Goal: Navigation & Orientation: Find specific page/section

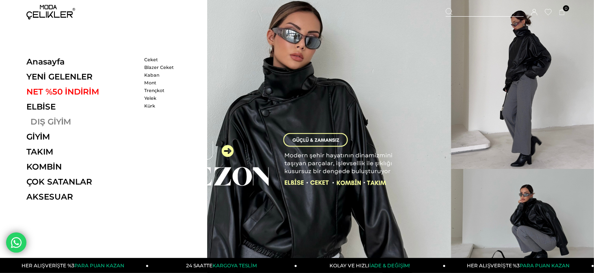
click at [60, 121] on link "DIŞ GİYİM" at bounding box center [82, 122] width 112 height 10
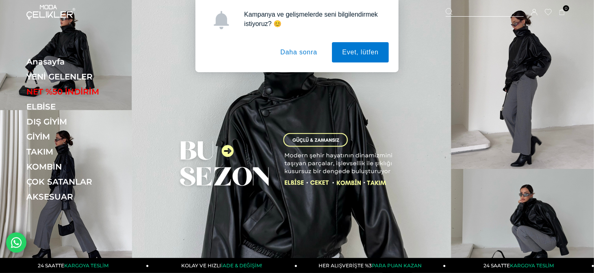
click at [295, 59] on button "Daha sonra" at bounding box center [298, 52] width 57 height 20
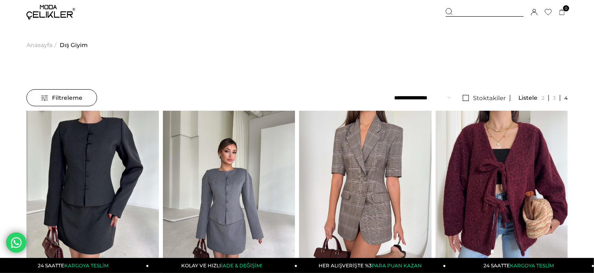
click at [38, 9] on img at bounding box center [50, 12] width 49 height 15
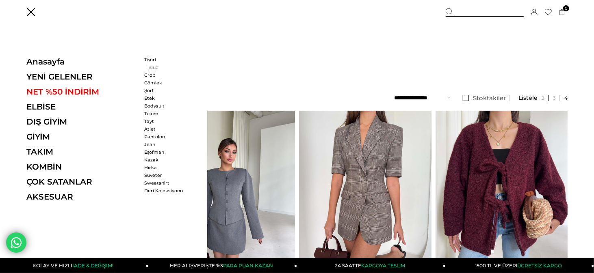
click at [150, 69] on link "Bluz" at bounding box center [167, 68] width 47 height 6
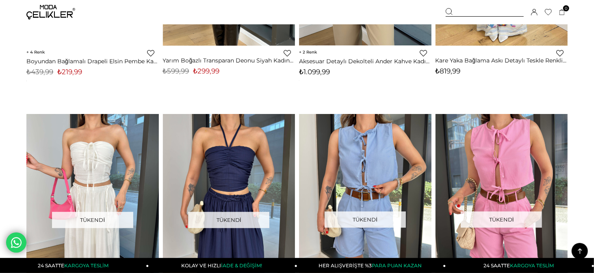
scroll to position [1219, 0]
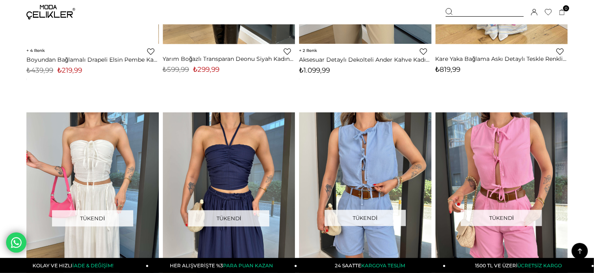
click at [55, 11] on img at bounding box center [50, 12] width 49 height 15
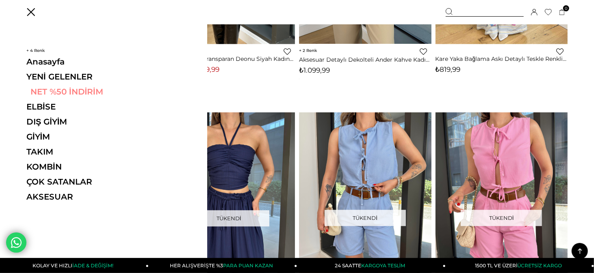
click at [56, 94] on link "NET %50 İNDİRİM" at bounding box center [82, 92] width 112 height 10
click at [92, 89] on link "NET %50 İNDİRİM" at bounding box center [82, 92] width 112 height 10
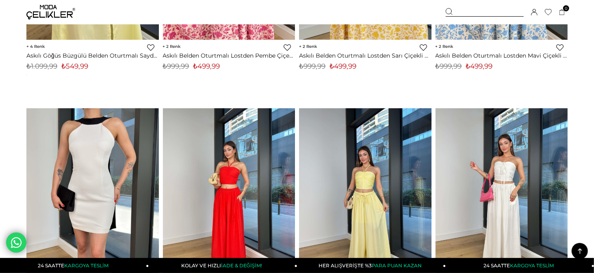
scroll to position [359, 0]
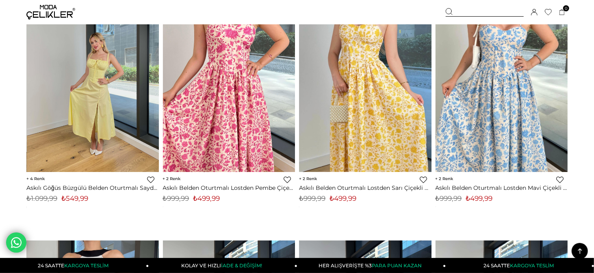
click at [55, 8] on img at bounding box center [50, 12] width 49 height 15
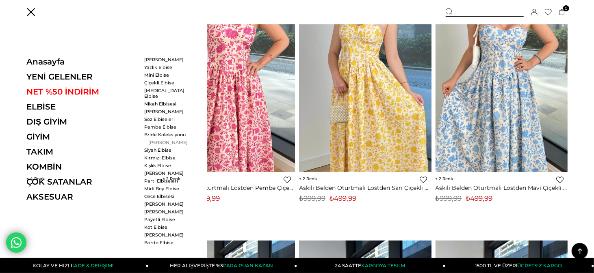
click at [165, 140] on link "[PERSON_NAME]" at bounding box center [167, 143] width 47 height 6
click at [163, 140] on ul "Pembe Elbise Bride Koleksiyonu Uzun Elbiseler Siyah Elbise Kırmızı Elbise Kışlı…" at bounding box center [167, 154] width 47 height 60
click at [163, 147] on link "Siyah Elbise" at bounding box center [167, 150] width 47 height 6
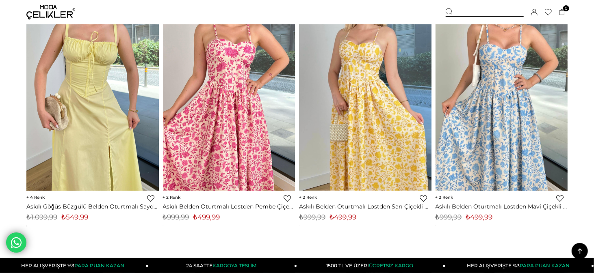
scroll to position [318, 0]
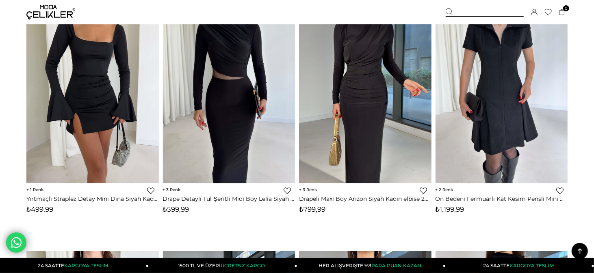
scroll to position [106, 0]
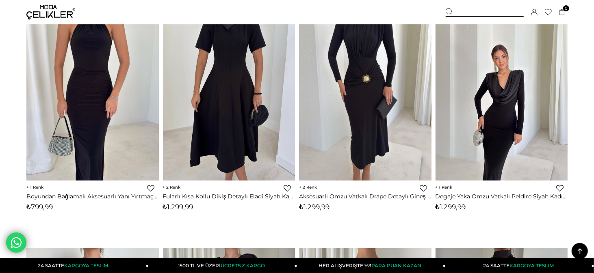
click at [48, 8] on img at bounding box center [50, 12] width 49 height 15
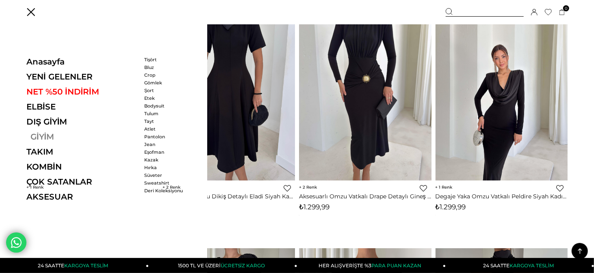
click at [45, 141] on link "GİYİM" at bounding box center [82, 137] width 112 height 10
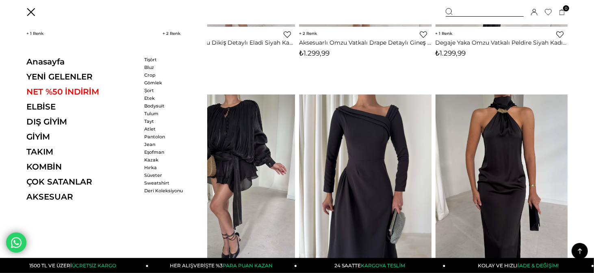
scroll to position [269, 0]
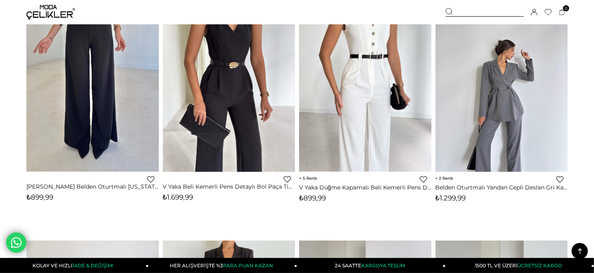
scroll to position [1097, 0]
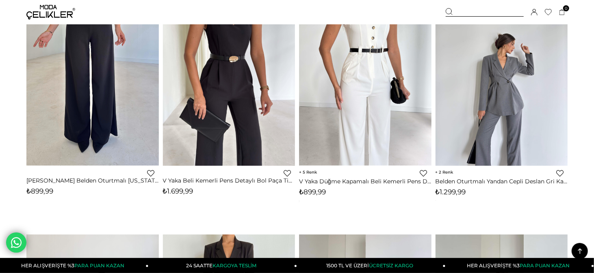
click at [46, 7] on img at bounding box center [50, 12] width 49 height 15
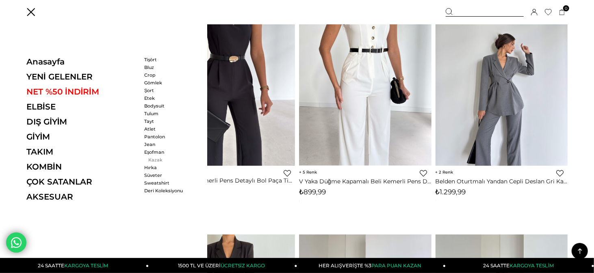
click at [152, 160] on link "Kazak" at bounding box center [167, 160] width 47 height 6
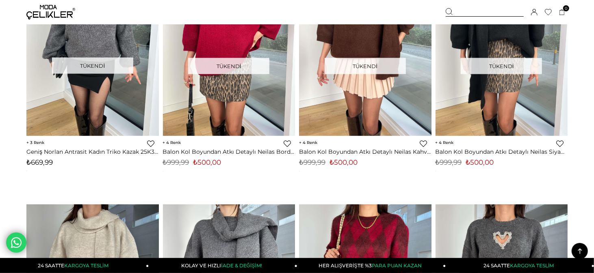
scroll to position [772, 0]
